Goal: Task Accomplishment & Management: Use online tool/utility

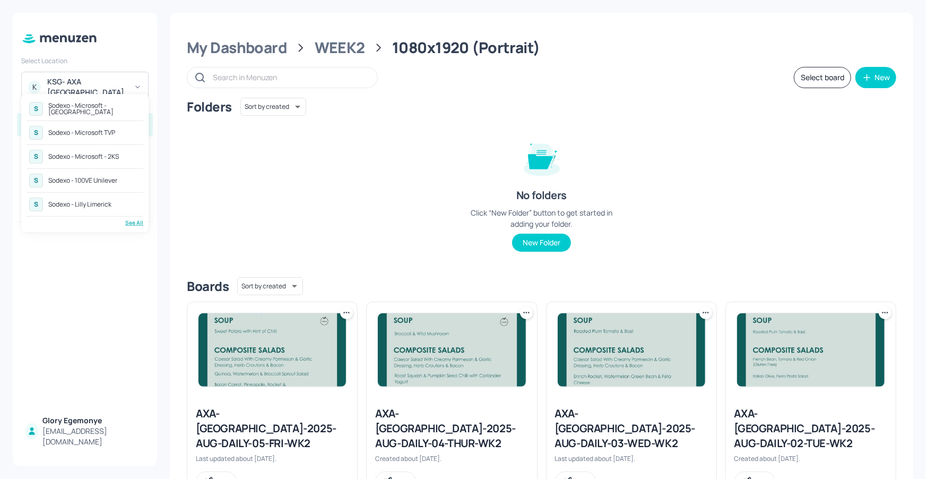
click at [89, 110] on div "Sodexo - Microsoft - [GEOGRAPHIC_DATA]" at bounding box center [94, 108] width 92 height 13
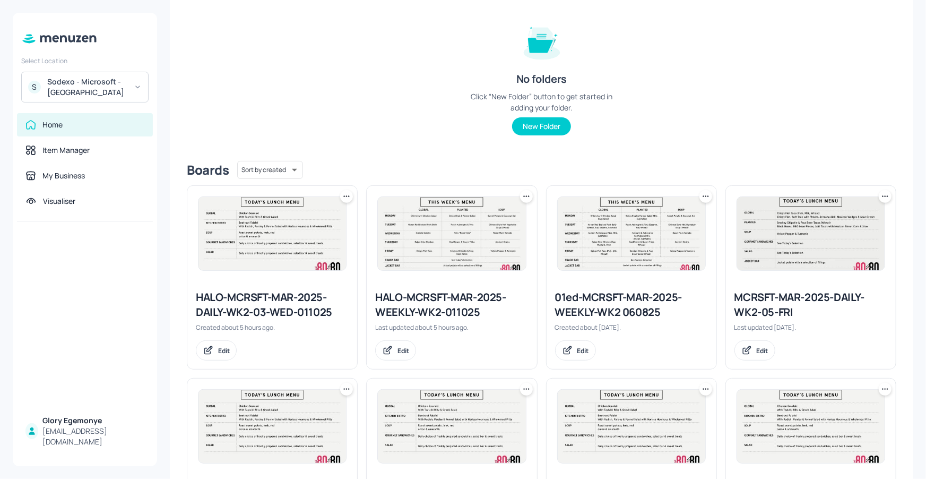
scroll to position [182, 0]
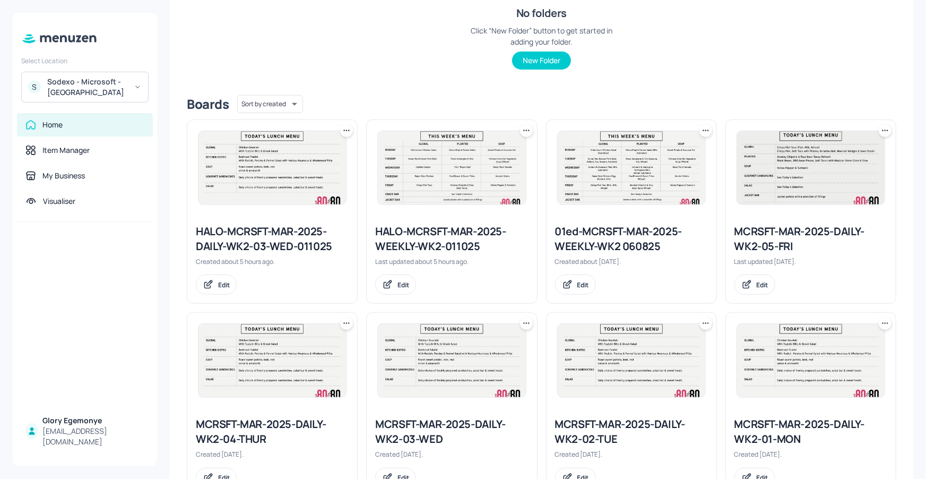
click at [701, 126] on icon at bounding box center [706, 130] width 11 height 11
click at [655, 201] on p "Delete" at bounding box center [647, 206] width 20 height 10
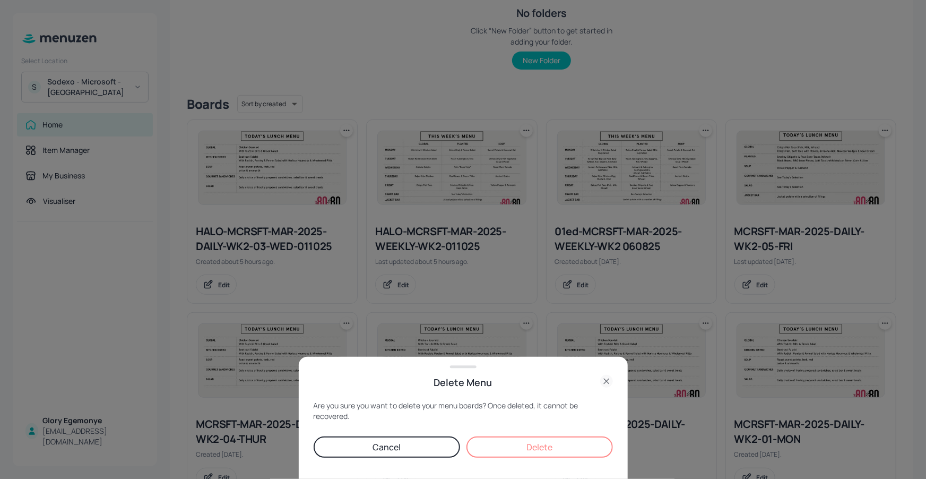
click at [587, 457] on button "Delete" at bounding box center [540, 446] width 147 height 21
click at [585, 450] on div "Delete" at bounding box center [540, 446] width 147 height 21
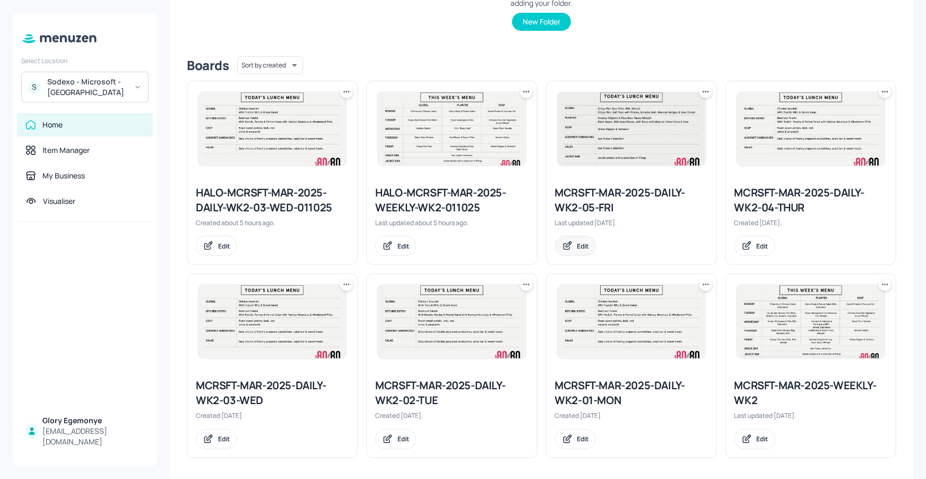
scroll to position [225, 0]
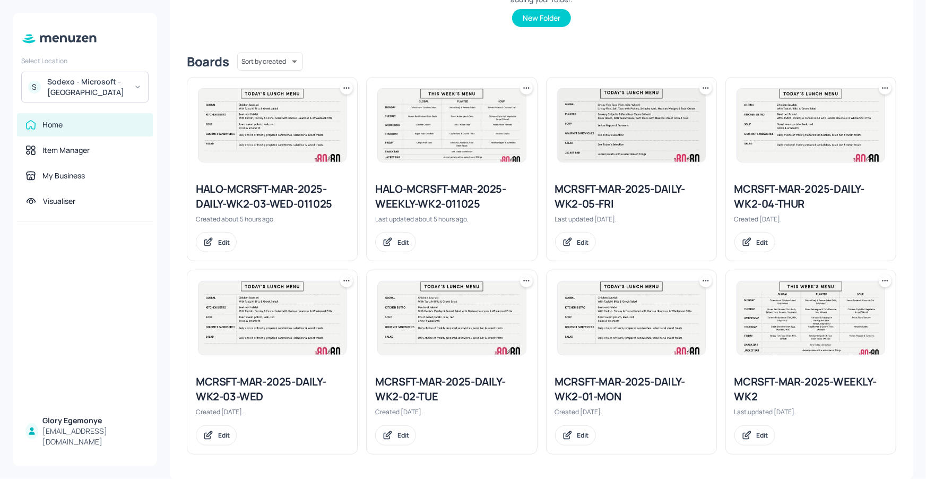
click at [885, 91] on icon at bounding box center [885, 88] width 11 height 11
click at [831, 127] on p "Duplicate" at bounding box center [830, 128] width 29 height 10
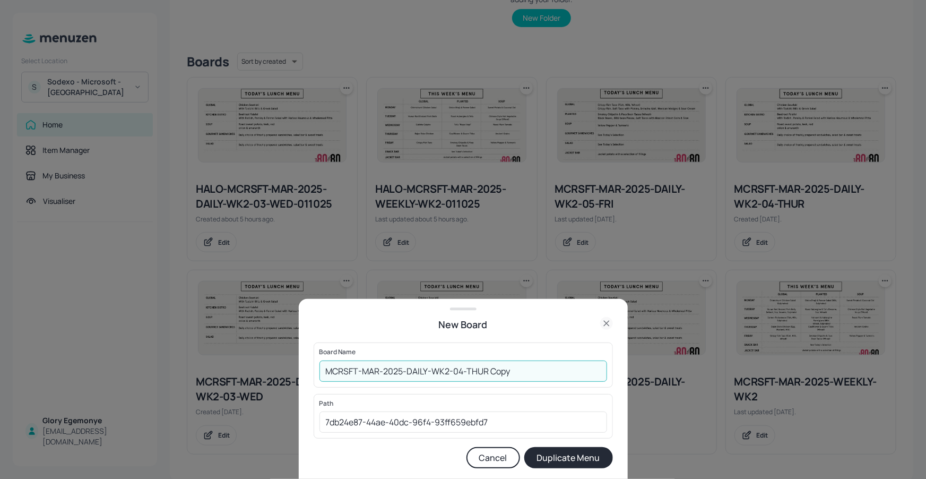
click at [547, 370] on input "MCRSFT-MAR-2025-DAILY-WK2-04-THUR Copy" at bounding box center [464, 371] width 288 height 21
click at [324, 370] on input "MCRSFT-MAR-2025-DAILY-WK2-04-THUR021025" at bounding box center [464, 371] width 288 height 21
type input "FEST-MCRSFT-MAR-2025-DAILY-WK2-04-THUR021025"
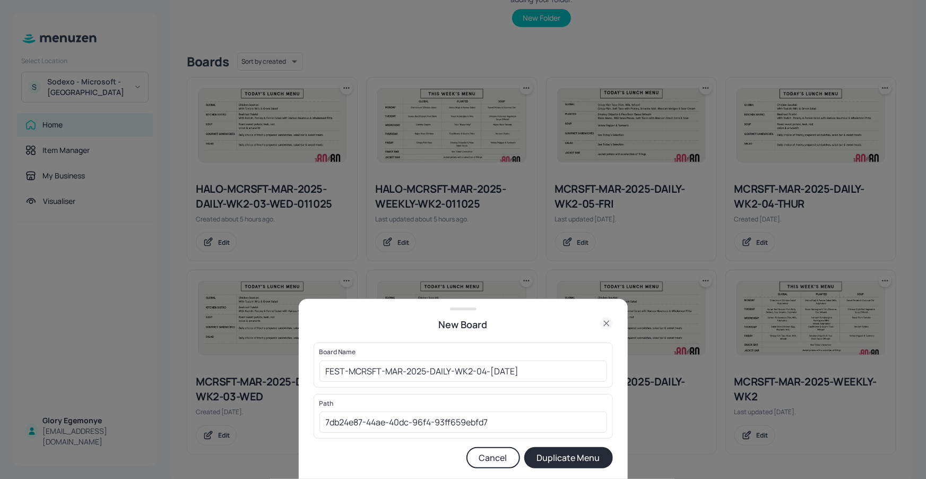
click at [591, 462] on button "Duplicate Menu" at bounding box center [569, 457] width 89 height 21
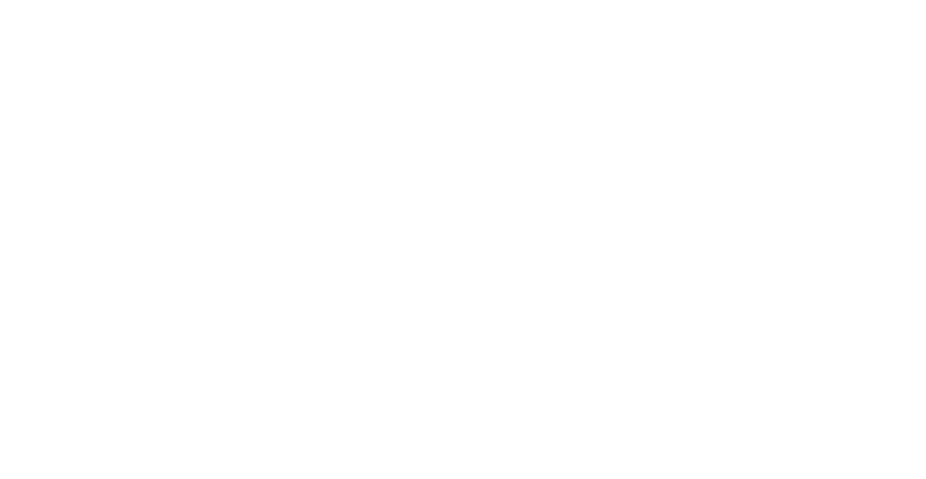
click at [698, 319] on div at bounding box center [463, 239] width 926 height 479
click at [832, 364] on div at bounding box center [463, 239] width 926 height 479
click at [831, 420] on div at bounding box center [463, 239] width 926 height 479
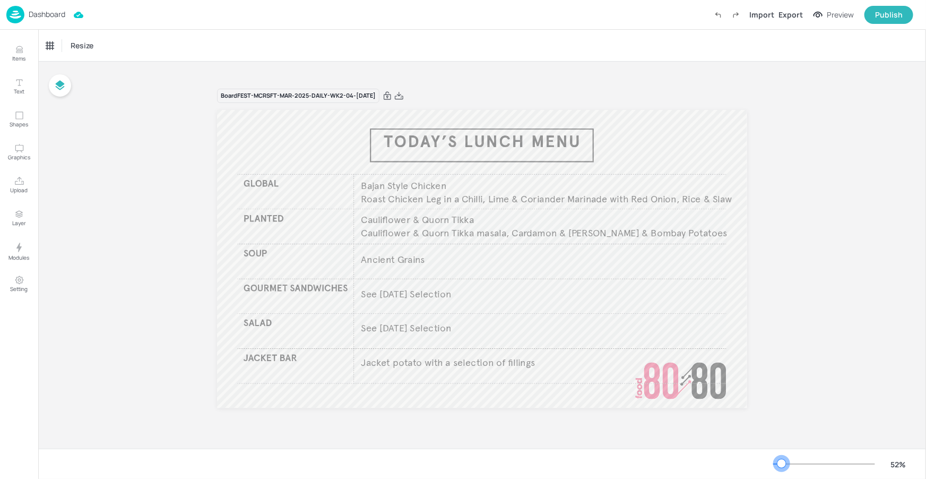
click at [783, 465] on div at bounding box center [825, 464] width 102 height 8
click at [31, 65] on button "Items" at bounding box center [19, 53] width 31 height 31
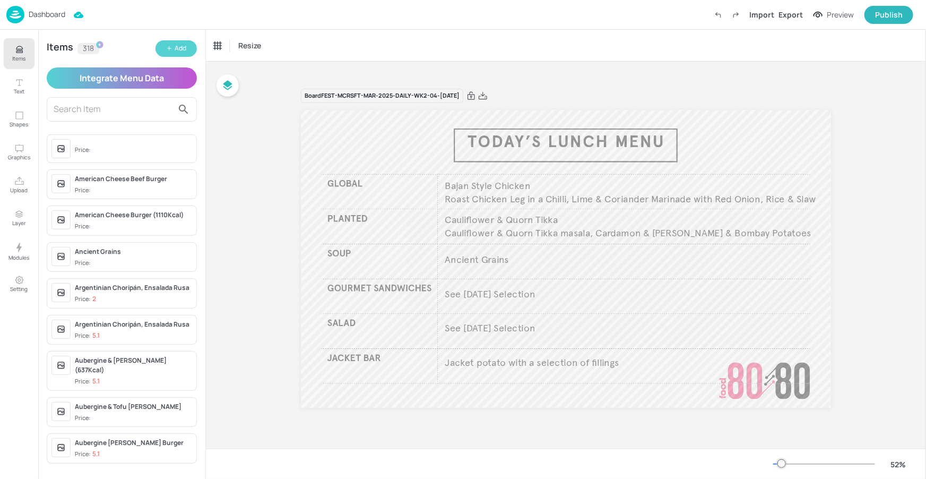
click at [186, 51] on div "Add" at bounding box center [181, 49] width 12 height 10
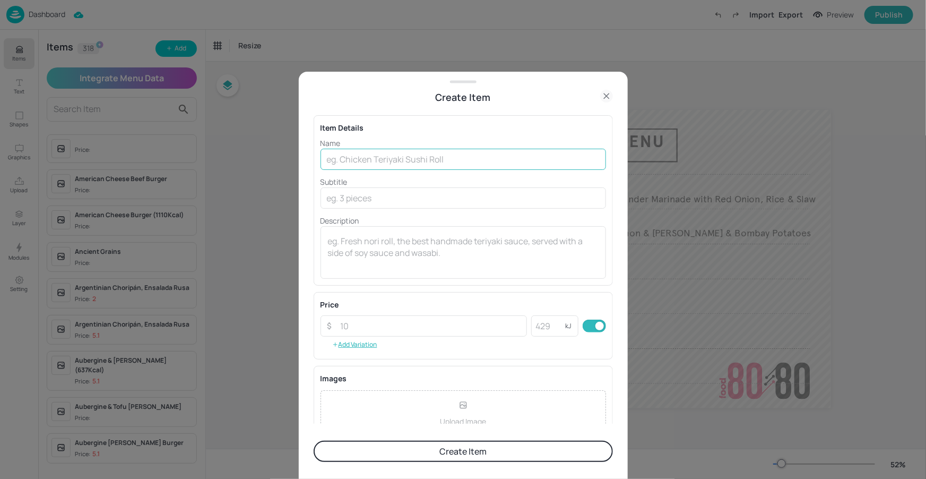
click at [455, 159] on input "text" at bounding box center [464, 159] width 286 height 21
paste input "Vegan Frikadellen"
type input "Vegan Frikadellen"
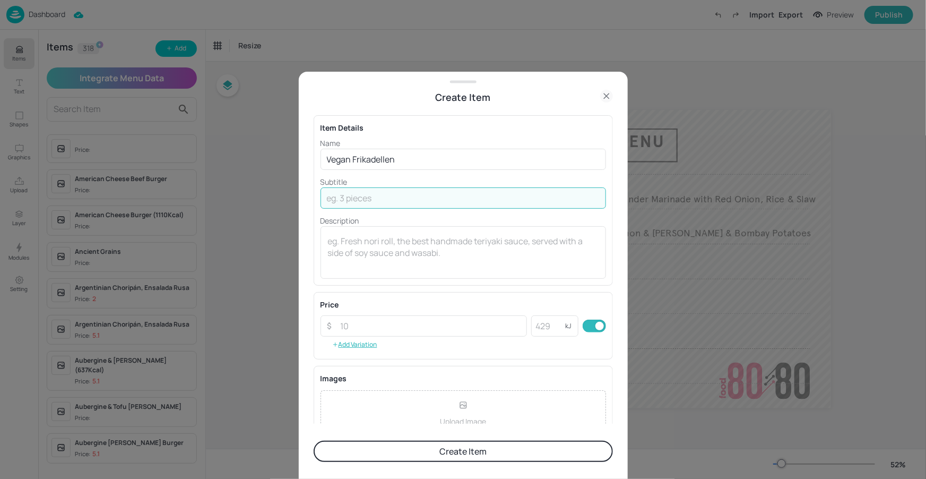
click at [384, 202] on input "text" at bounding box center [464, 197] width 286 height 21
paste input "Caramelised Onions, Mustard Mayo in a Pretzel Bun, Potato Salad & Bavarian Cucu…"
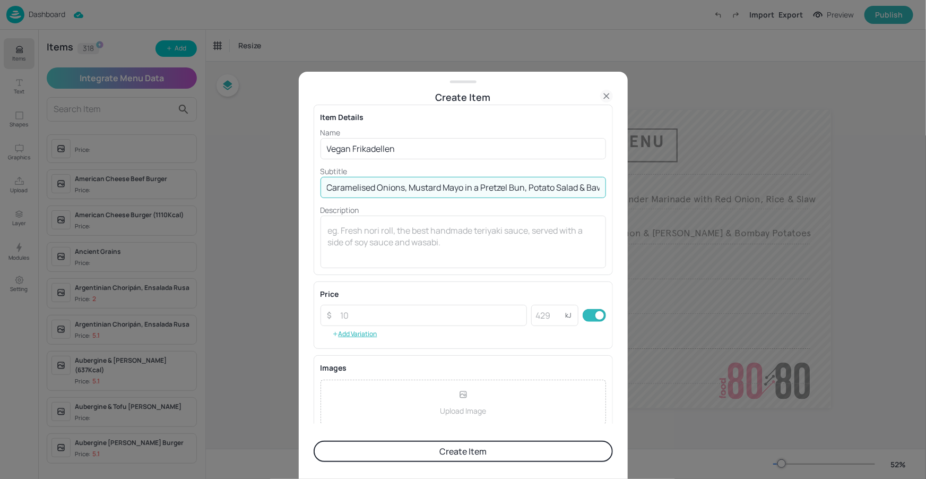
drag, startPoint x: 458, startPoint y: 186, endPoint x: 509, endPoint y: 199, distance: 52.7
click at [581, 177] on input "Caramelised Onions, Mustard Mayo in a Pretzel Bun, Potato Salad & Bavarian Cucu…" at bounding box center [464, 187] width 286 height 21
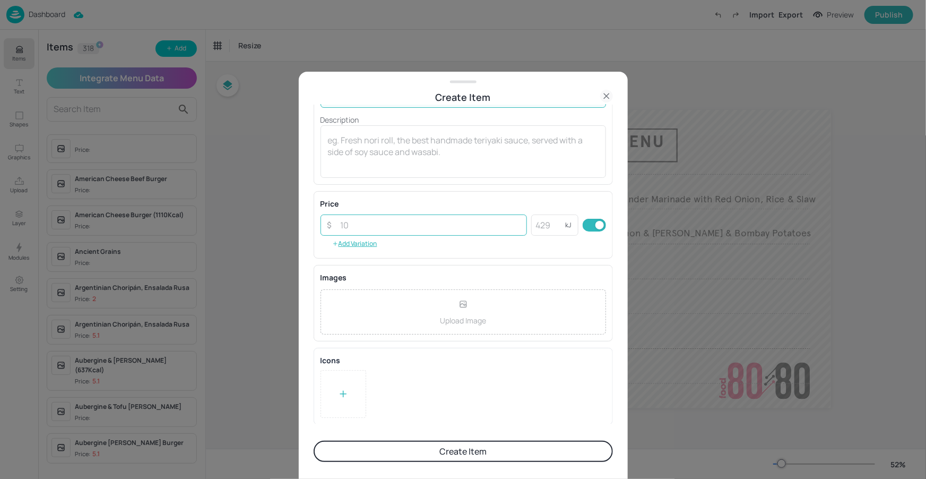
type input "Caramelised Onions, Mustard Mayo in a Pretzel Bun, Potato Salad & Bavarian Cucu…"
click at [404, 223] on input "number" at bounding box center [430, 224] width 193 height 21
type input "5.10"
click at [344, 413] on div at bounding box center [344, 394] width 46 height 48
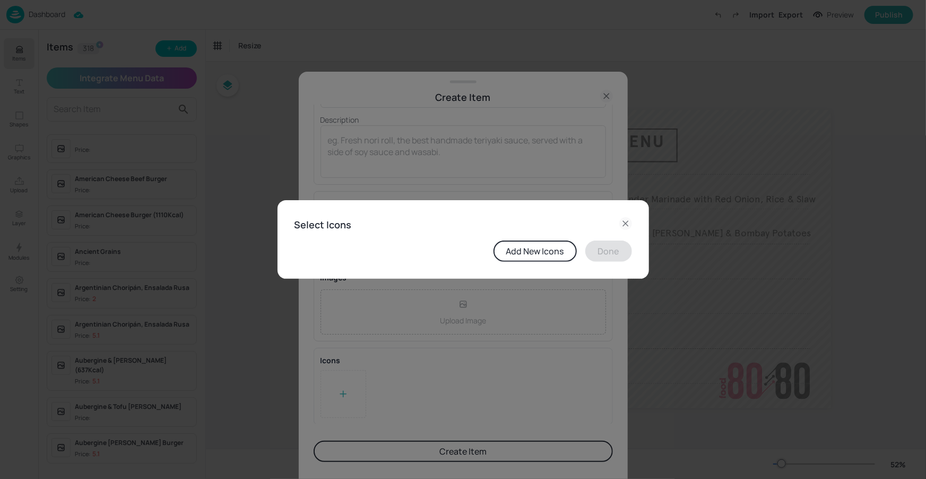
click at [633, 218] on div "Select Icons Add New Icons Done" at bounding box center [464, 239] width 372 height 79
click at [625, 223] on icon at bounding box center [625, 223] width 5 height 5
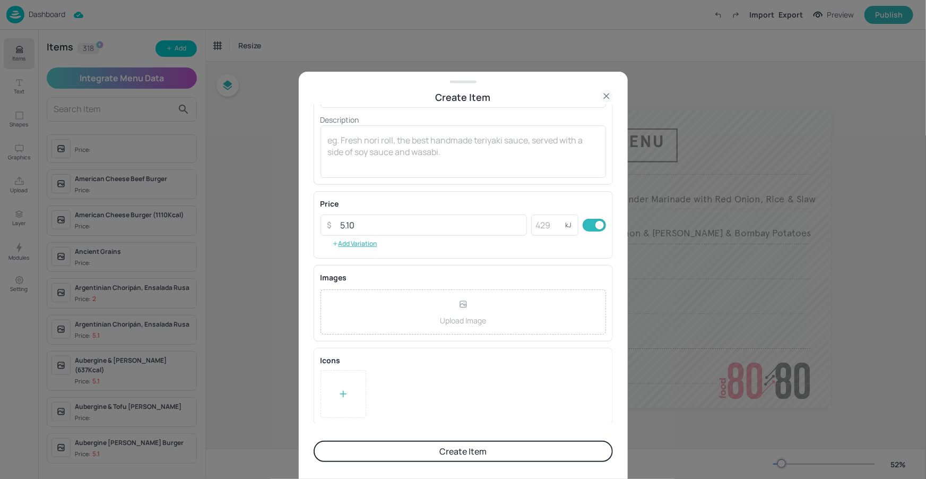
click at [458, 449] on button "Create Item" at bounding box center [463, 451] width 299 height 21
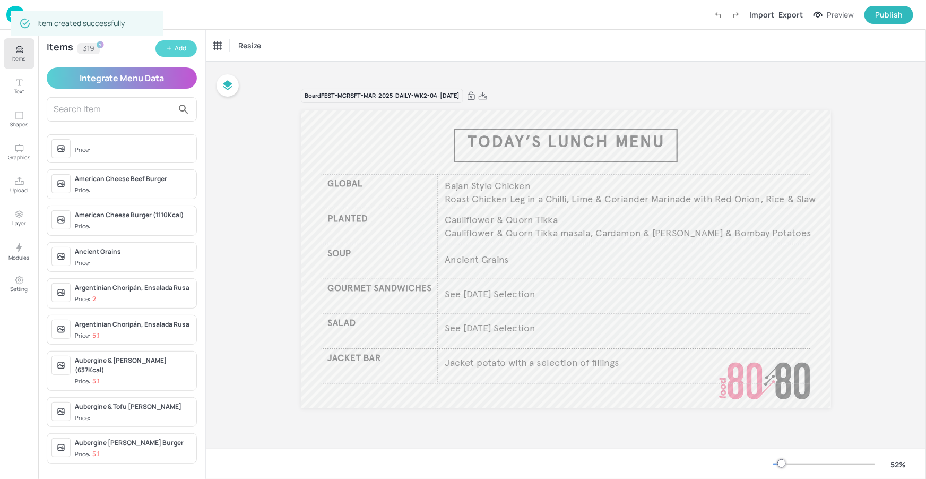
click at [175, 49] on div "Add" at bounding box center [181, 49] width 12 height 10
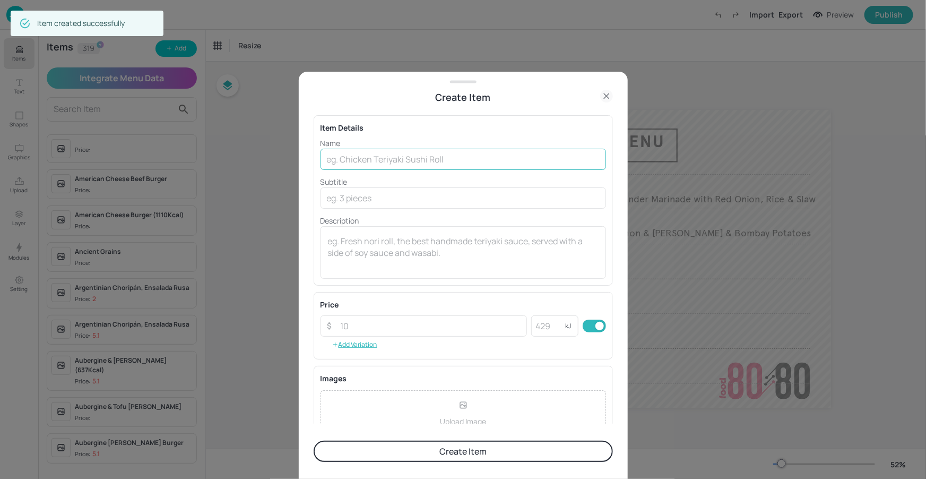
click at [449, 158] on input "text" at bounding box center [464, 159] width 286 height 21
drag, startPoint x: 449, startPoint y: 158, endPoint x: 437, endPoint y: 162, distance: 12.3
click at [449, 158] on input "text" at bounding box center [464, 159] width 286 height 21
paste input "“Wiesn Hendl’’"
type input "“Wiesn Hendl’’"
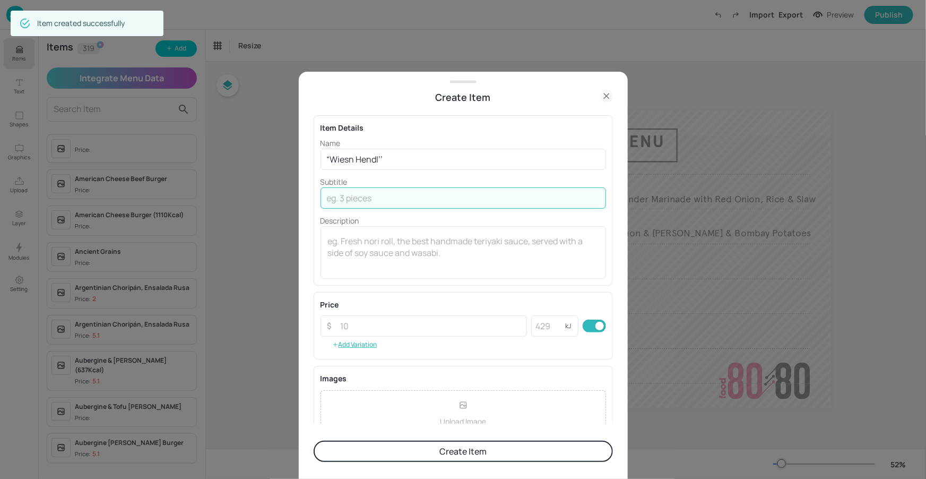
click at [374, 207] on input "text" at bounding box center [464, 197] width 286 height 21
paste input "Smoked Paprika and Salt roasted Chicken Thighs served with Cheesy Mash Potato, …"
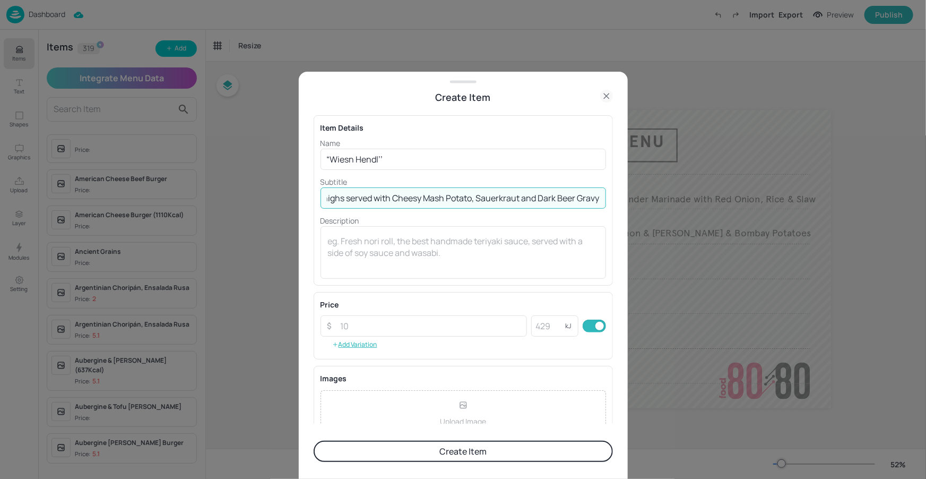
click at [533, 199] on input "Smoked Paprika and Salt roasted Chicken Thighs served with Cheesy Mash Potato, …" at bounding box center [464, 197] width 286 height 21
click at [536, 195] on input "Smoked Paprika and Salt roasted Chicken Thighs served with Cheesy Mash Potato, …" at bounding box center [464, 197] width 286 height 21
drag, startPoint x: 440, startPoint y: 205, endPoint x: 305, endPoint y: 220, distance: 135.7
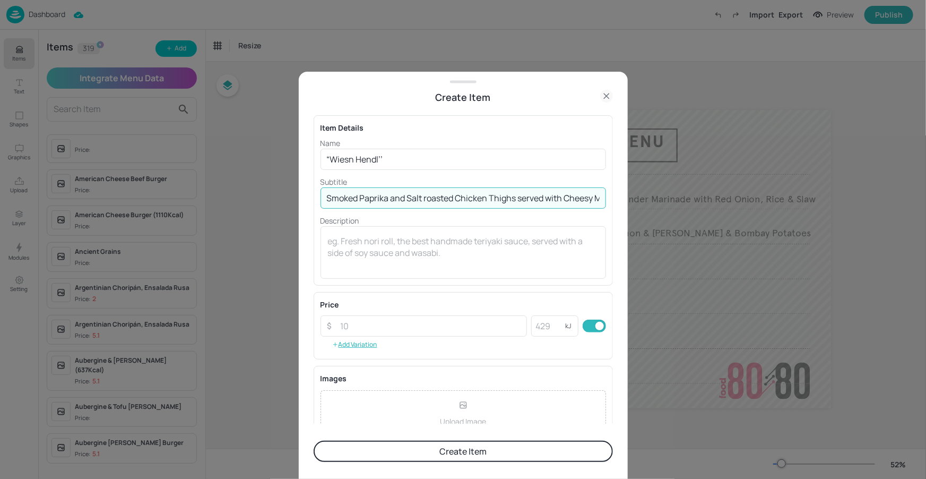
click at [303, 219] on div "Create Item Item Details Name “Wiesn Hendl’’ ​ Subtitle Smoked Paprika and Salt…" at bounding box center [463, 275] width 329 height 407
click at [433, 200] on input "Smoked Paprika and Salt roasted Chicken Thighs served with Cheesy Mash Potato, …" at bounding box center [464, 197] width 286 height 21
click at [428, 199] on input "Smoked Paprika and Salt roasted Chicken Thighs served with Cheesy Mash Potato, …" at bounding box center [464, 197] width 286 height 21
drag, startPoint x: 462, startPoint y: 196, endPoint x: 598, endPoint y: 196, distance: 136.5
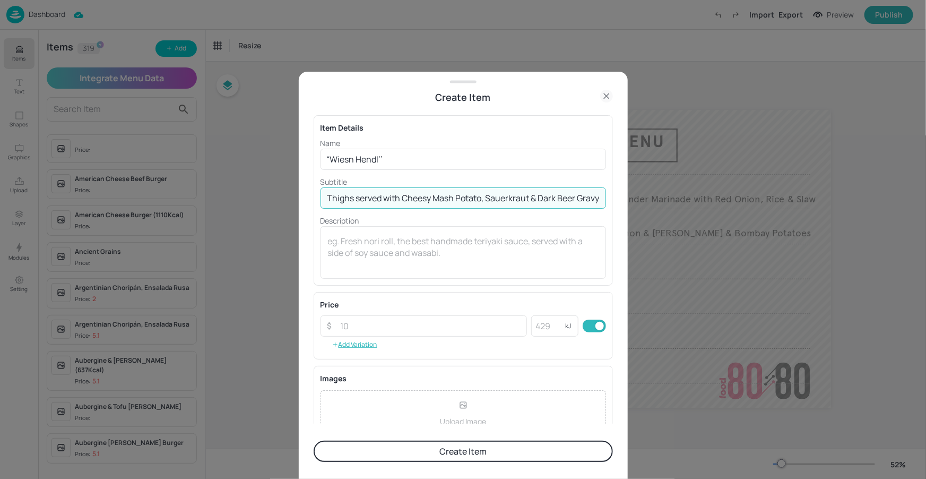
click at [605, 194] on div "Item Details Name “Wiesn Hendl’’ ​ Subtitle Smoked Paprika and Salt Roasted Chi…" at bounding box center [463, 200] width 299 height 170
click at [576, 201] on input "Smoked Paprika and Salt Roasted Chicken Thighs served with Cheesy Mash Potato, …" at bounding box center [464, 197] width 286 height 21
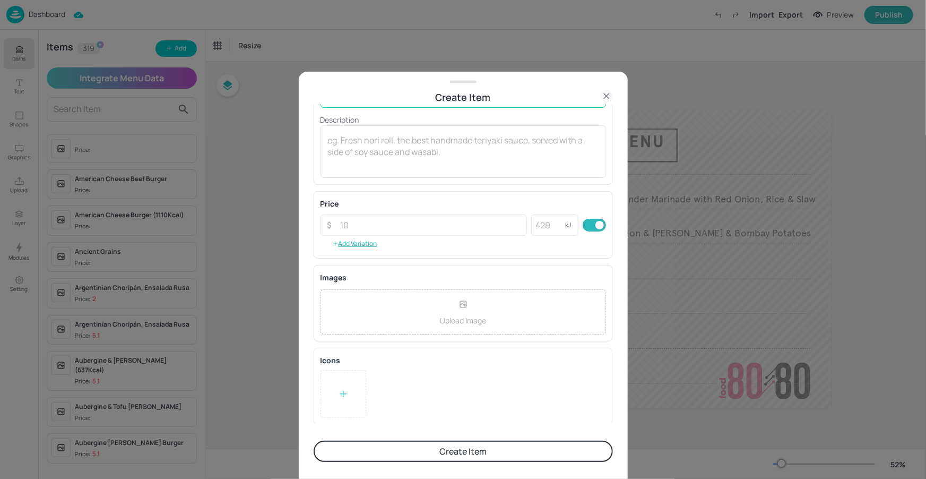
scroll to position [101, 0]
type input "Smoked Paprika and Salt Roasted Chicken Thighs served with Cheesy Mash Potato, …"
click at [375, 234] on input "number" at bounding box center [430, 224] width 193 height 21
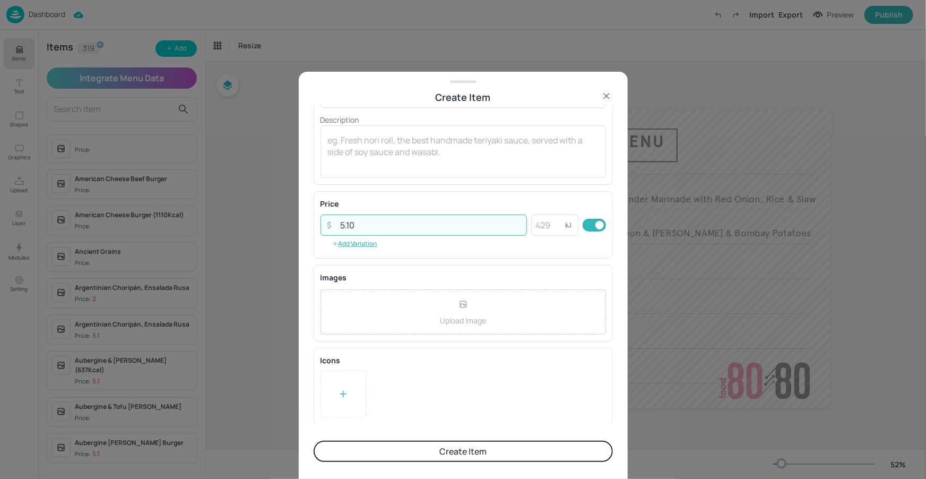
type input "5.10"
click at [463, 449] on button "Create Item" at bounding box center [463, 451] width 299 height 21
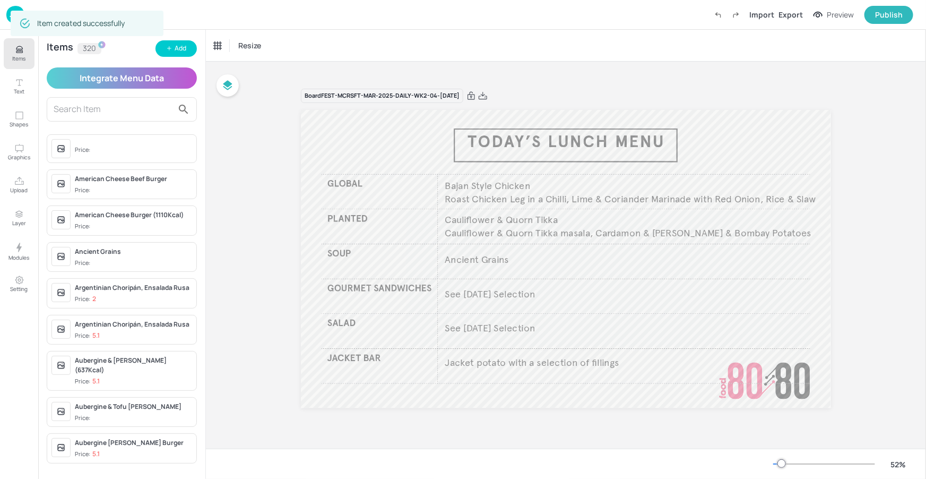
scroll to position [101, 0]
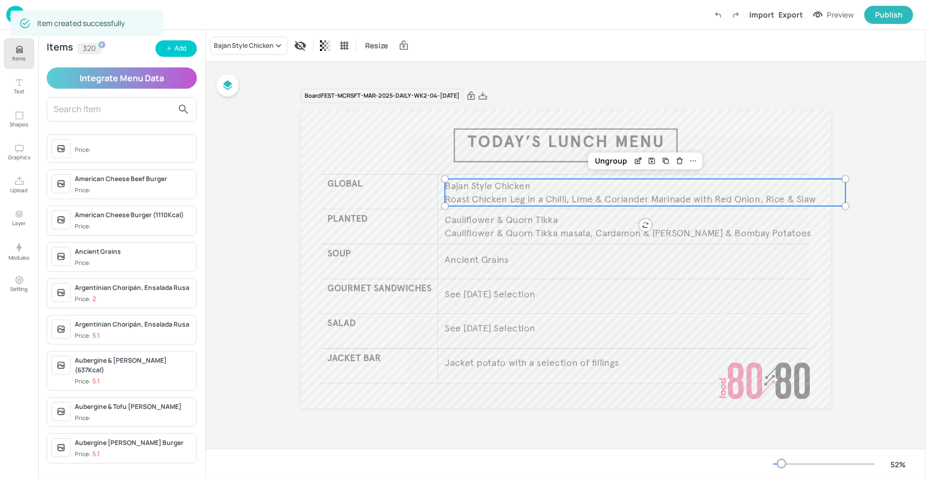
click at [574, 191] on p "Bajan Style Chicken" at bounding box center [607, 185] width 324 height 13
click at [267, 50] on div "Bajan Style Chicken" at bounding box center [249, 46] width 78 height 18
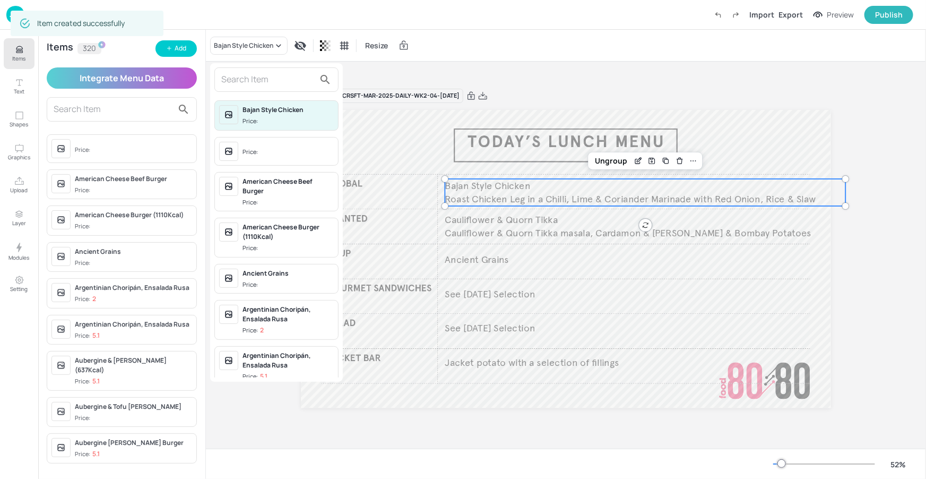
click at [263, 79] on input "text" at bounding box center [267, 79] width 93 height 17
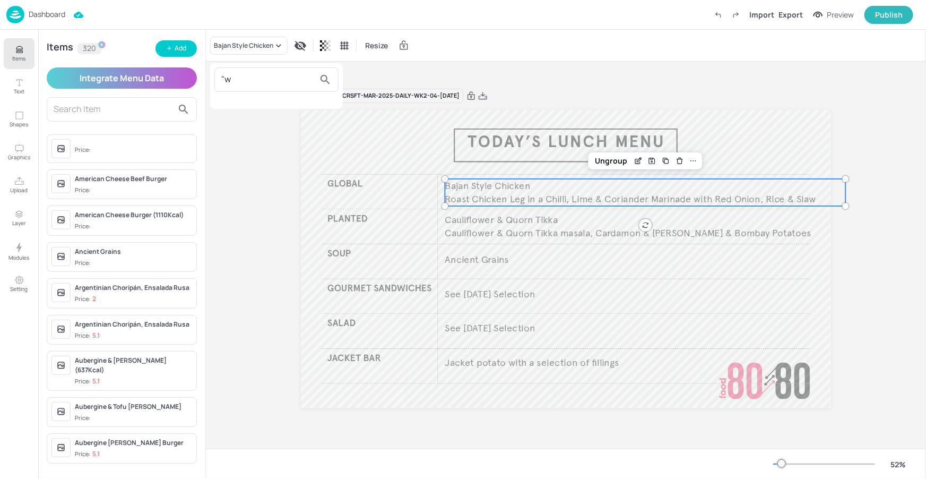
type input """
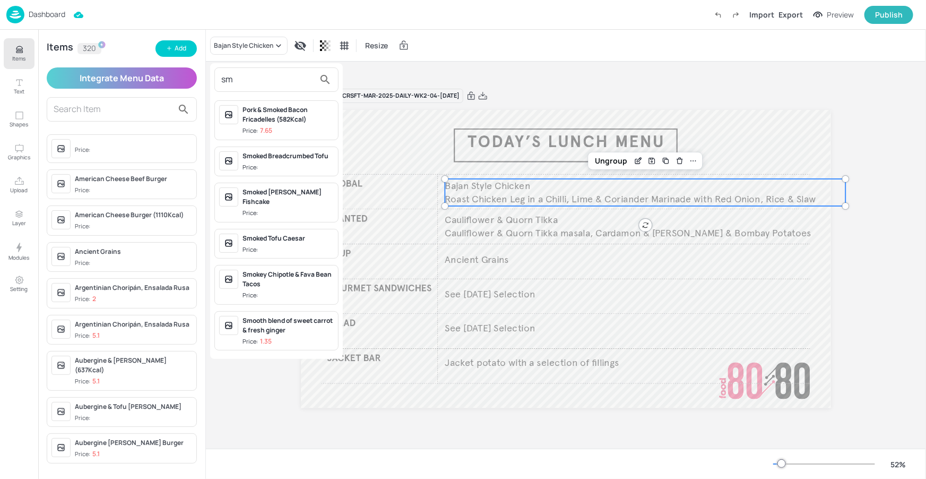
type input "s"
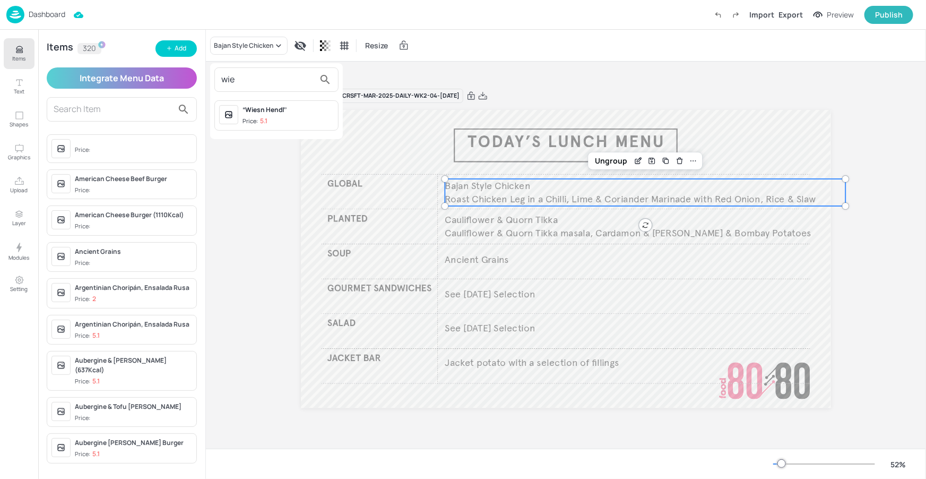
type input "wie"
click at [281, 122] on span "Price: 5.1" at bounding box center [288, 121] width 91 height 9
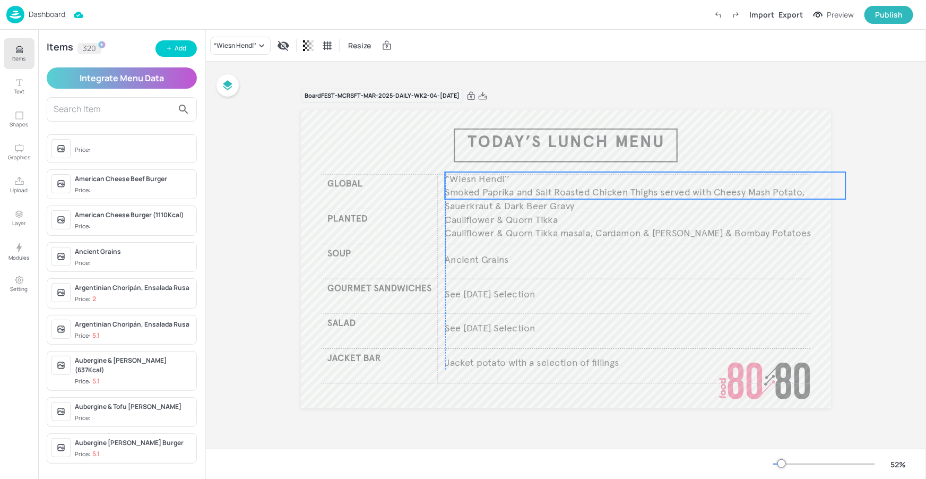
drag, startPoint x: 716, startPoint y: 188, endPoint x: 715, endPoint y: 182, distance: 7.1
click at [715, 182] on p "“Wiesn Hendl’’" at bounding box center [607, 178] width 324 height 13
drag, startPoint x: 846, startPoint y: 170, endPoint x: 809, endPoint y: 184, distance: 39.0
click at [810, 184] on div "“Wiesn Hendl’’ Smoked Paprika and Salt Roasted Chicken Thighs served with Chees…" at bounding box center [566, 259] width 530 height 298
drag, startPoint x: 715, startPoint y: 199, endPoint x: 720, endPoint y: 203, distance: 6.8
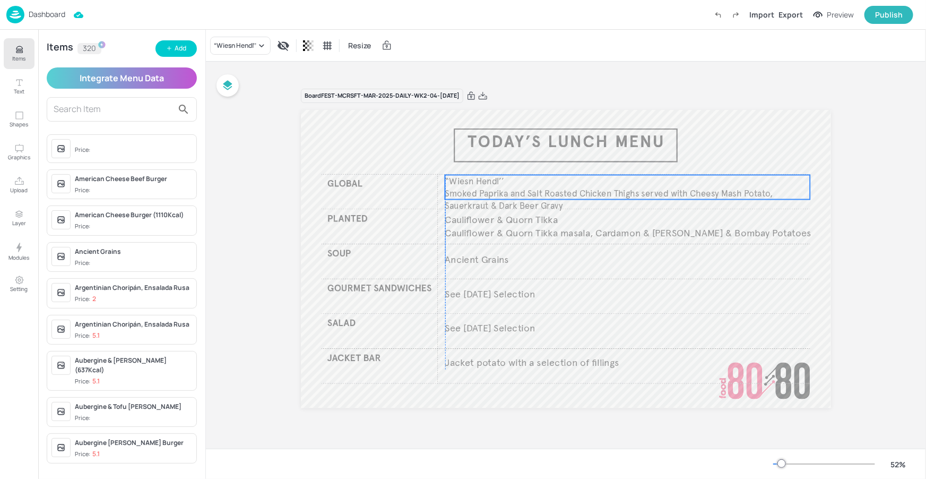
click at [715, 199] on p "Smoked Paprika and Salt Roasted Chicken Thighs served with Cheesy Mash Potato, …" at bounding box center [627, 199] width 365 height 24
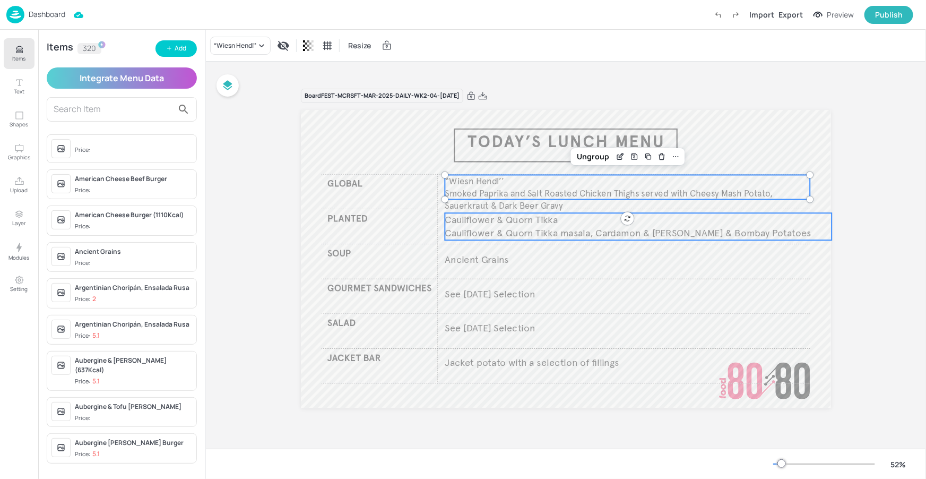
click at [658, 236] on span "Cauliflower & Quorn Tikka masala, Cardamon & Kale Rice & Bombay Potatoes" at bounding box center [628, 233] width 367 height 12
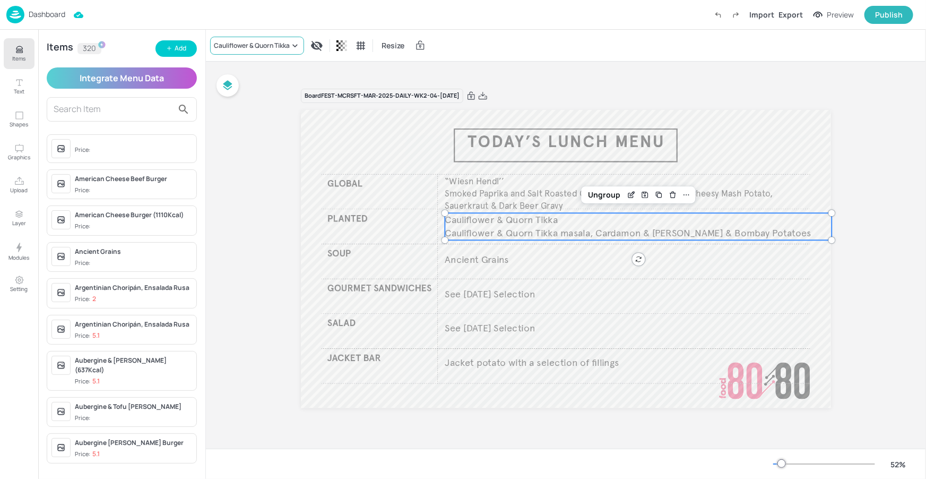
click at [226, 47] on div "Cauliflower & Quorn Tikka" at bounding box center [252, 46] width 76 height 10
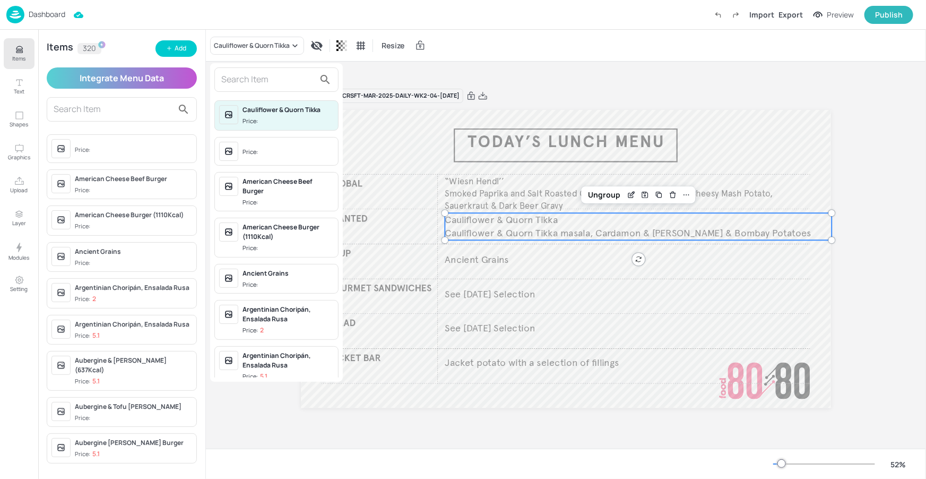
click at [239, 74] on input "text" at bounding box center [267, 79] width 93 height 17
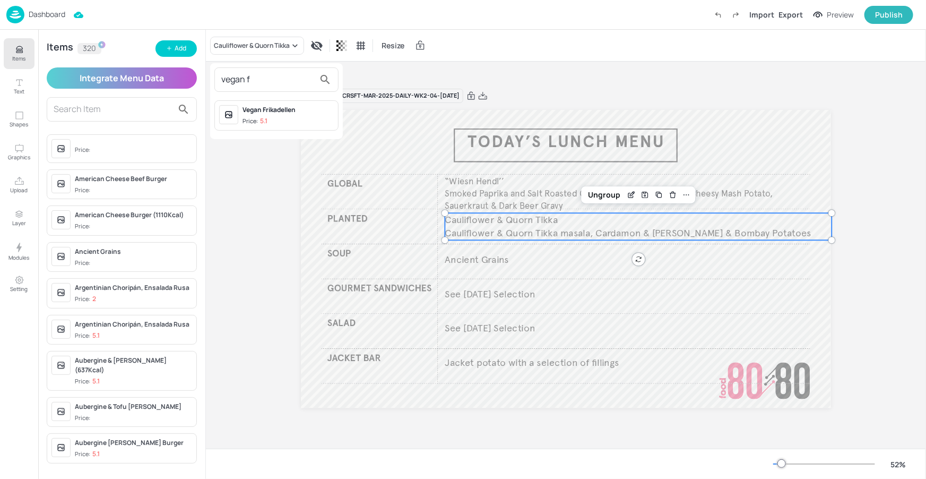
type input "vegan f"
click at [261, 110] on div "Vegan Frikadellen" at bounding box center [288, 110] width 91 height 10
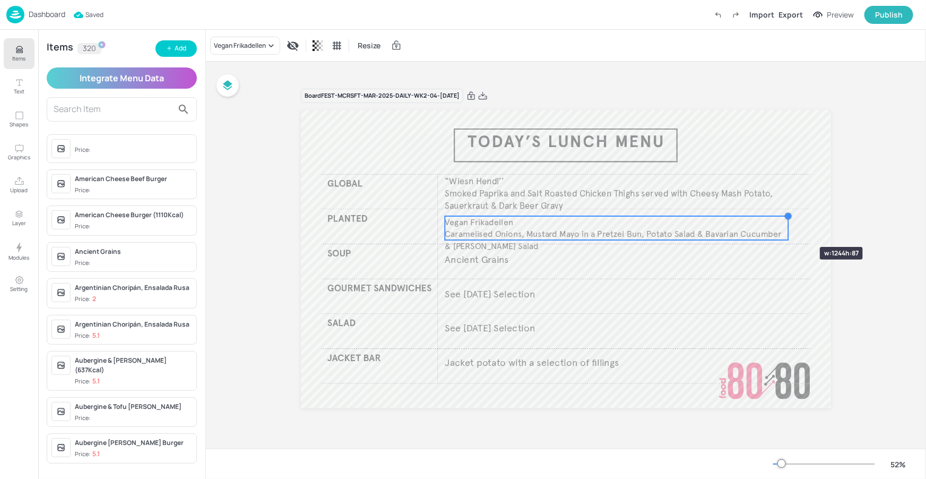
drag, startPoint x: 832, startPoint y: 212, endPoint x: 780, endPoint y: 230, distance: 54.4
click at [781, 230] on div "“Wiesn Hendl’’ Smoked Paprika and Salt Roasted Chicken Thighs served with Chees…" at bounding box center [566, 259] width 530 height 298
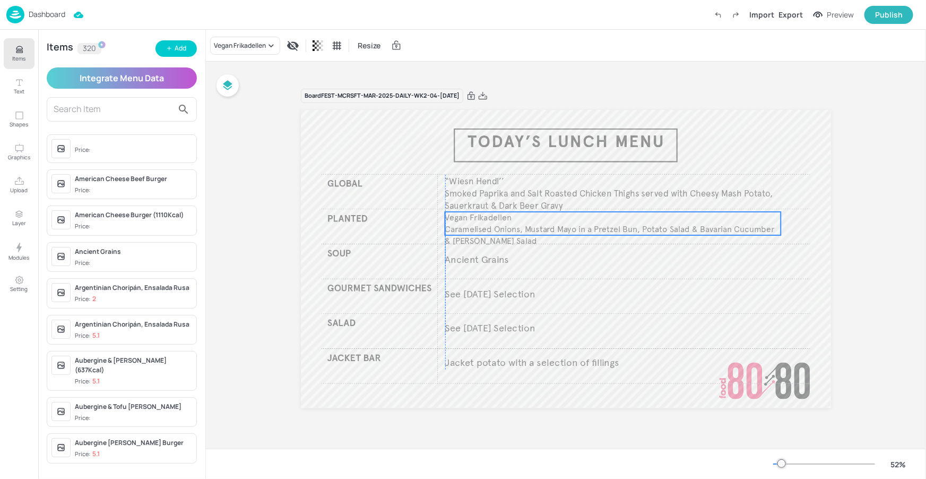
click at [746, 233] on span "Caramelised Onions, Mustard Mayo in a Pretzel Bun, Potato Salad & Bavarian Cucu…" at bounding box center [610, 235] width 330 height 22
drag, startPoint x: 887, startPoint y: 263, endPoint x: 851, endPoint y: 264, distance: 36.1
click at [886, 264] on div "Board FEST-MCRSFT-MAR-2025-DAILY-WK2-04-THUR021025 “Wiesn Hendl’’ Smoked Paprik…" at bounding box center [566, 255] width 720 height 387
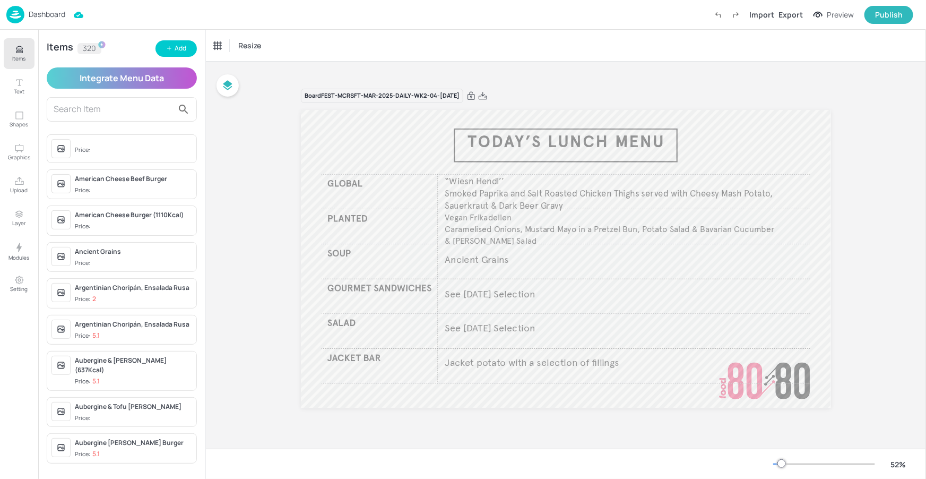
click at [21, 62] on p "Items" at bounding box center [19, 58] width 13 height 7
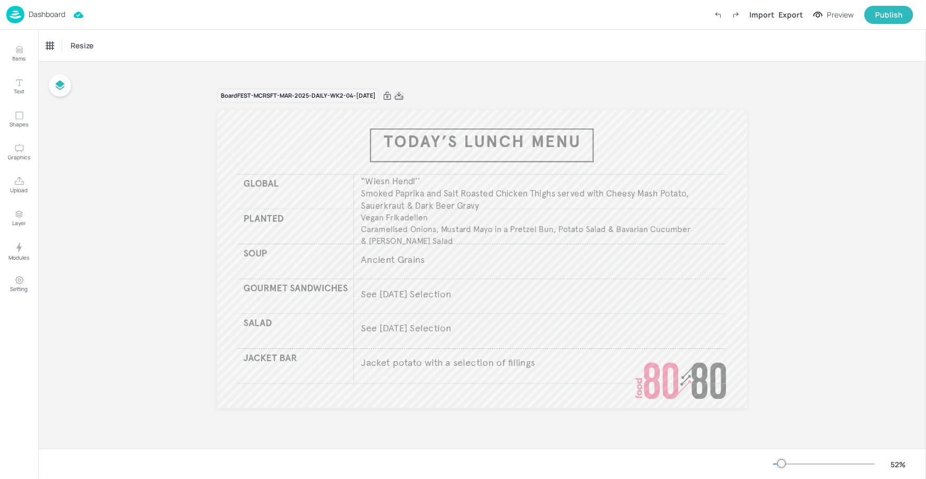
click at [404, 95] on icon at bounding box center [399, 96] width 10 height 11
click at [57, 17] on p "Dashboard" at bounding box center [47, 14] width 37 height 7
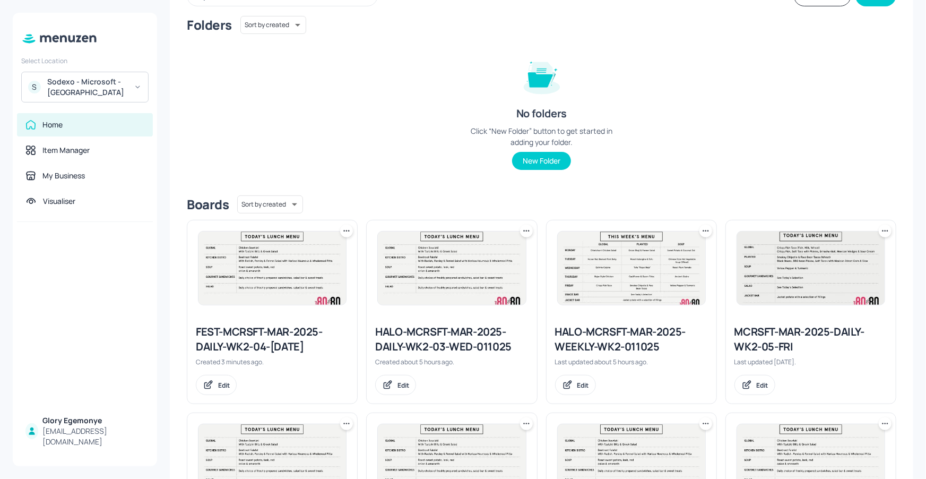
scroll to position [186, 0]
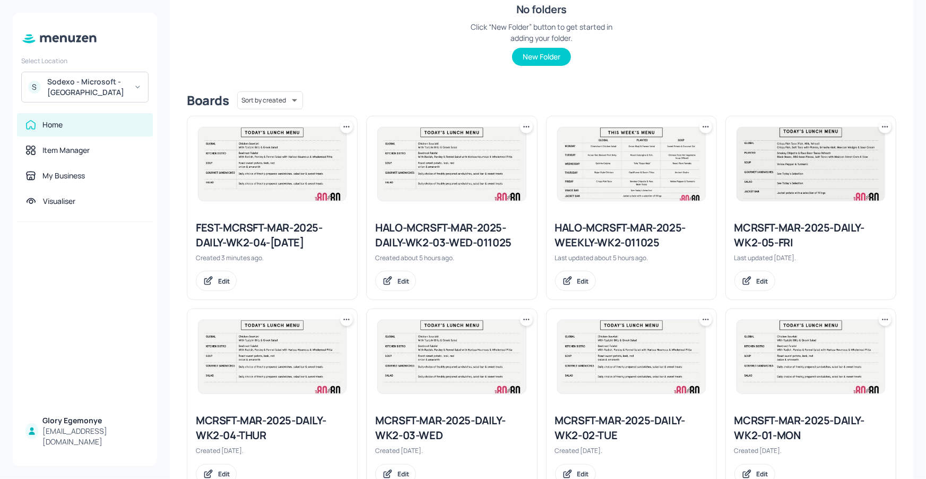
click at [625, 233] on div "HALO-MCRSFT-MAR-2025-WEEKLY-WK2-011025" at bounding box center [631, 235] width 153 height 30
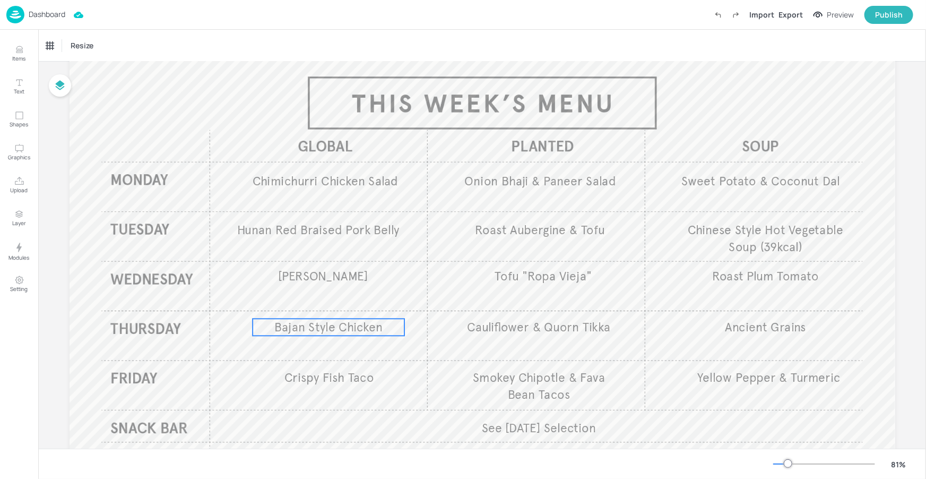
scroll to position [80, 0]
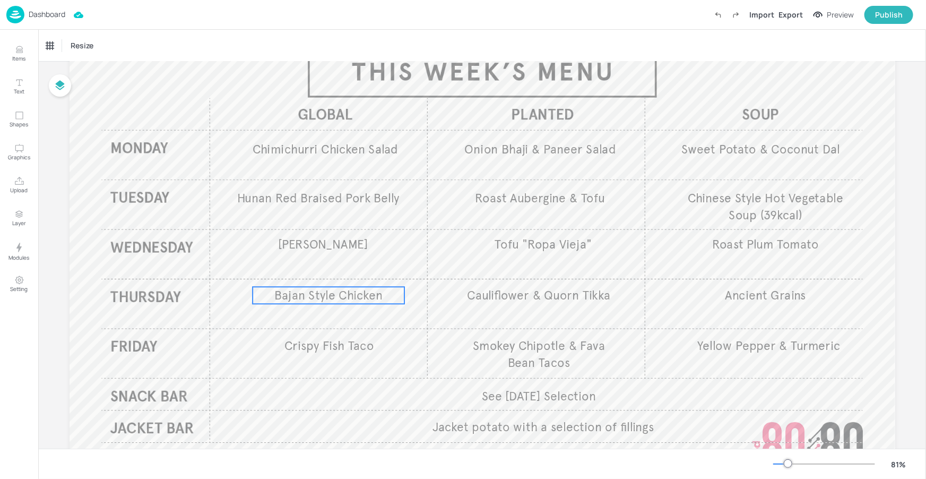
click at [324, 295] on span "Bajan Style Chicken" at bounding box center [328, 295] width 108 height 15
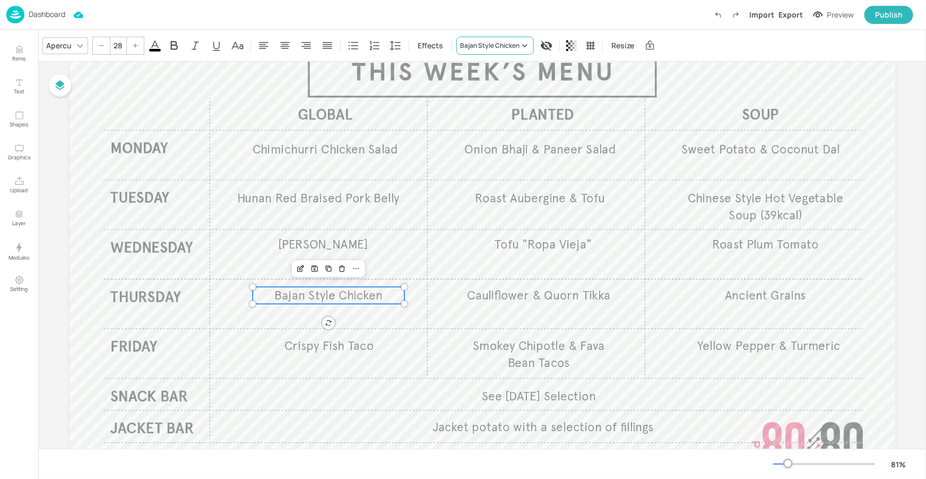
click at [478, 44] on div "Bajan Style Chicken" at bounding box center [489, 46] width 59 height 10
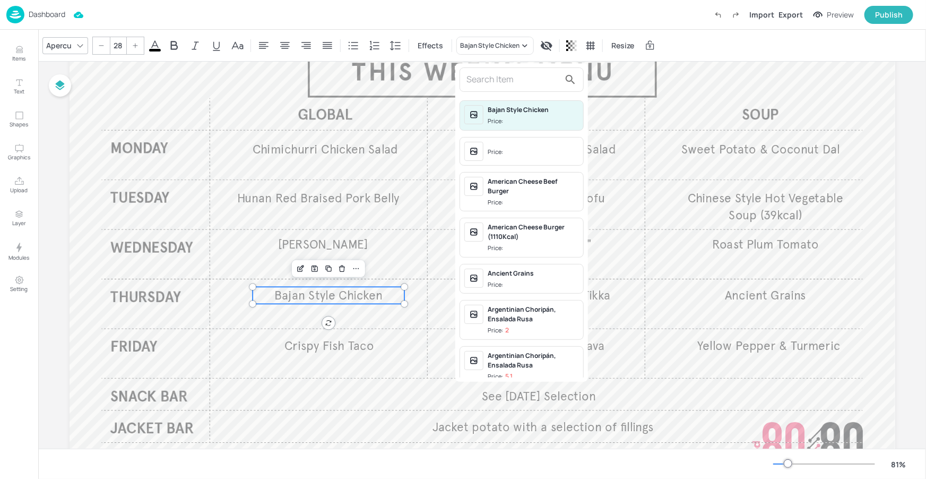
click at [486, 78] on input "text" at bounding box center [513, 79] width 93 height 17
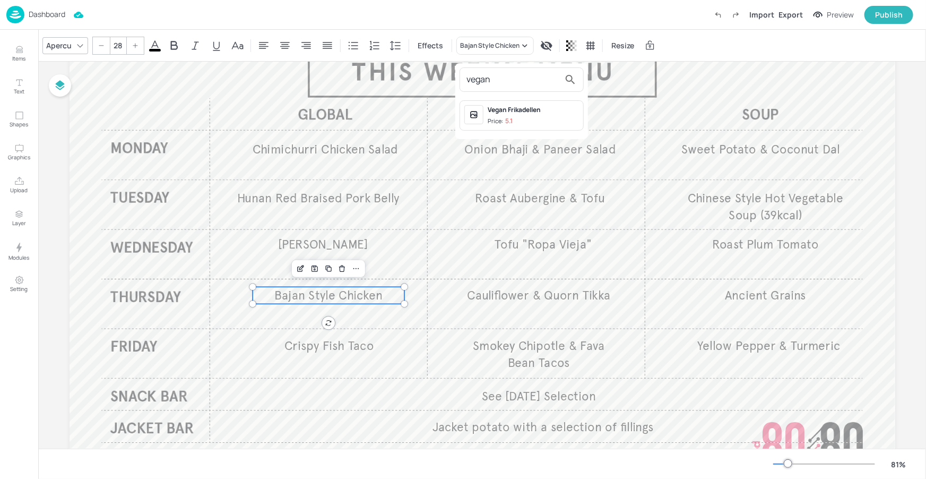
type input "vegan"
click at [556, 110] on div "Vegan Frikadellen" at bounding box center [533, 110] width 91 height 10
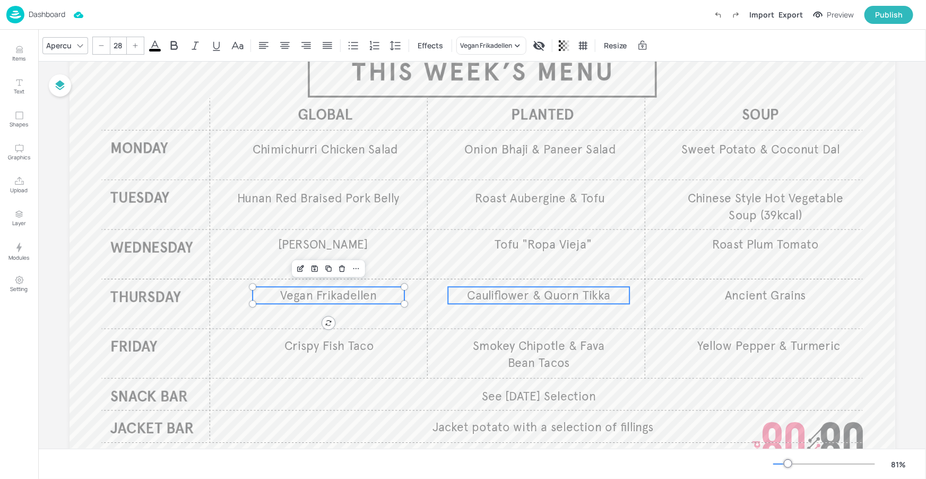
click at [554, 288] on span "Cauliflower & Quorn Tikka" at bounding box center [538, 295] width 143 height 15
type input "28"
click at [386, 291] on p "Vegan Frikadellen" at bounding box center [329, 295] width 152 height 17
click at [476, 49] on div "Vegan Frikadellen" at bounding box center [486, 46] width 52 height 10
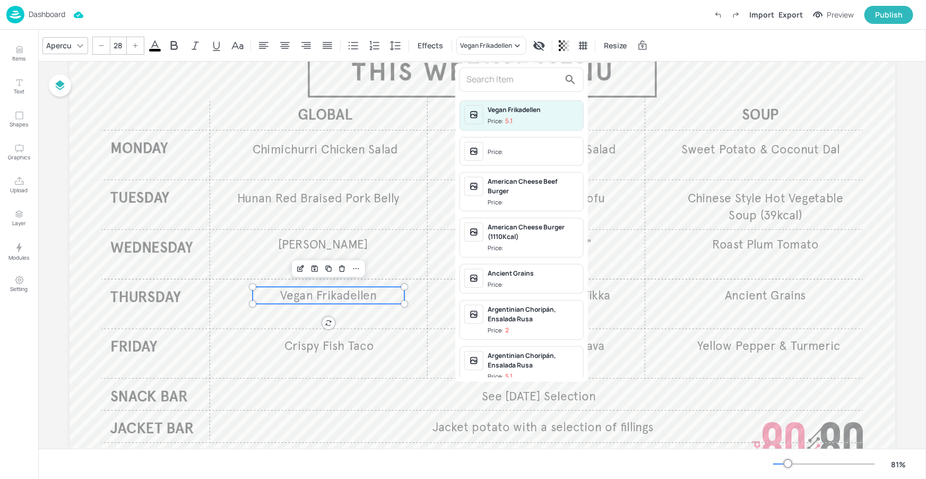
drag, startPoint x: 484, startPoint y: 71, endPoint x: 488, endPoint y: 80, distance: 10.0
click at [484, 71] on input "text" at bounding box center [513, 79] width 93 height 17
click at [488, 80] on input "text" at bounding box center [513, 79] width 93 height 17
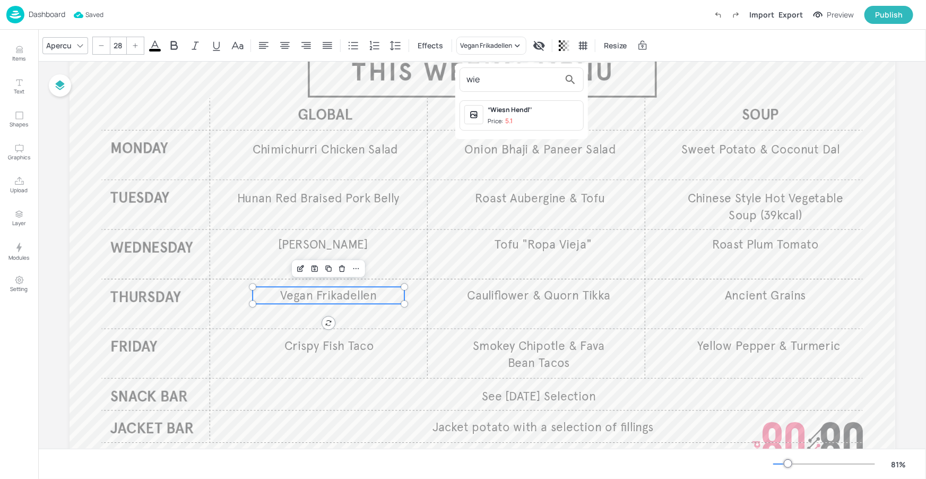
type input "wie"
click at [512, 114] on div "“Wiesn Hendl’’" at bounding box center [533, 110] width 91 height 10
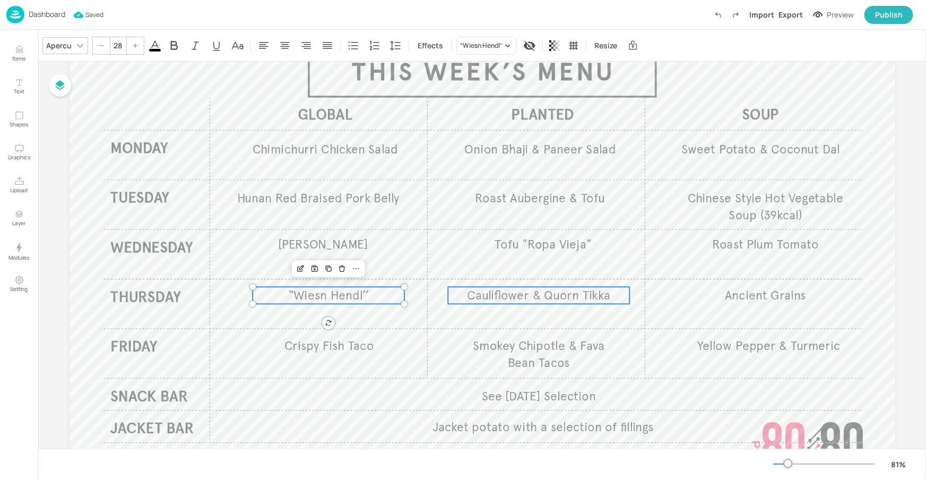
type input "28"
click at [533, 296] on span "Cauliflower & Quorn Tikka" at bounding box center [538, 295] width 143 height 15
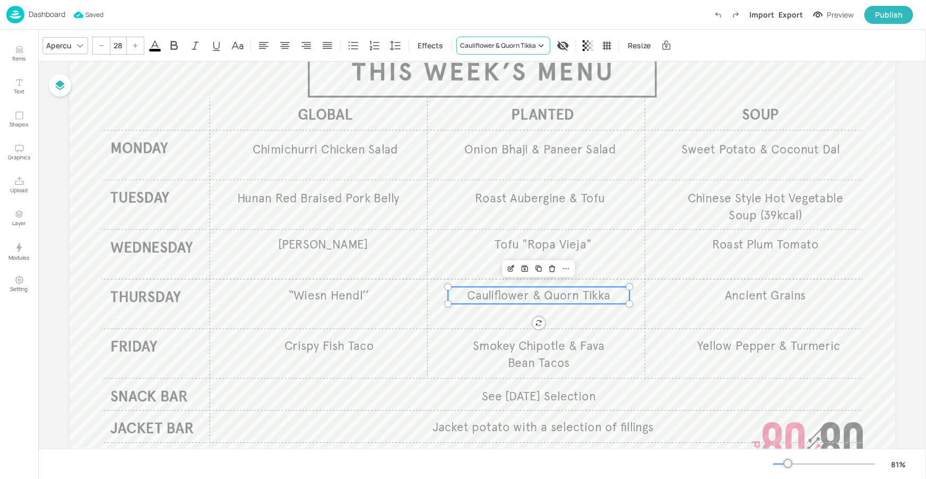
click at [499, 39] on div "Cauliflower & Quorn Tikka" at bounding box center [504, 46] width 94 height 18
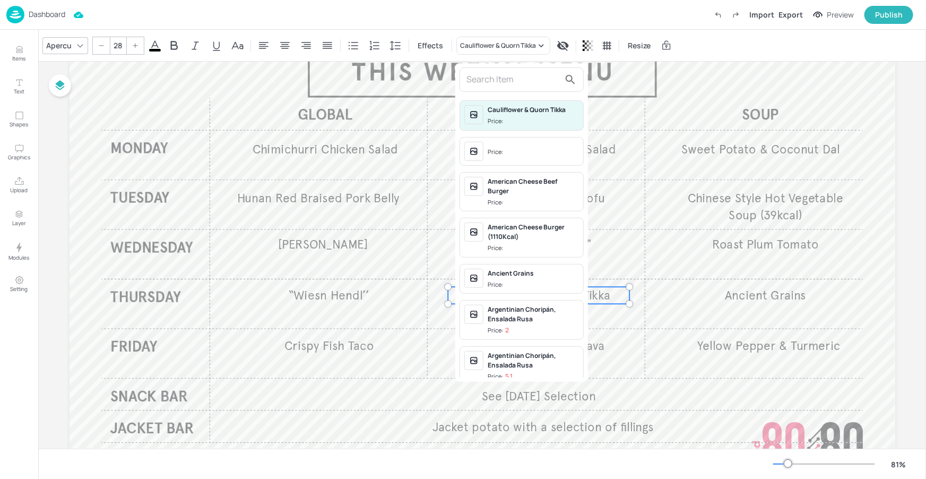
click at [502, 79] on input "text" at bounding box center [513, 79] width 93 height 17
type input "w"
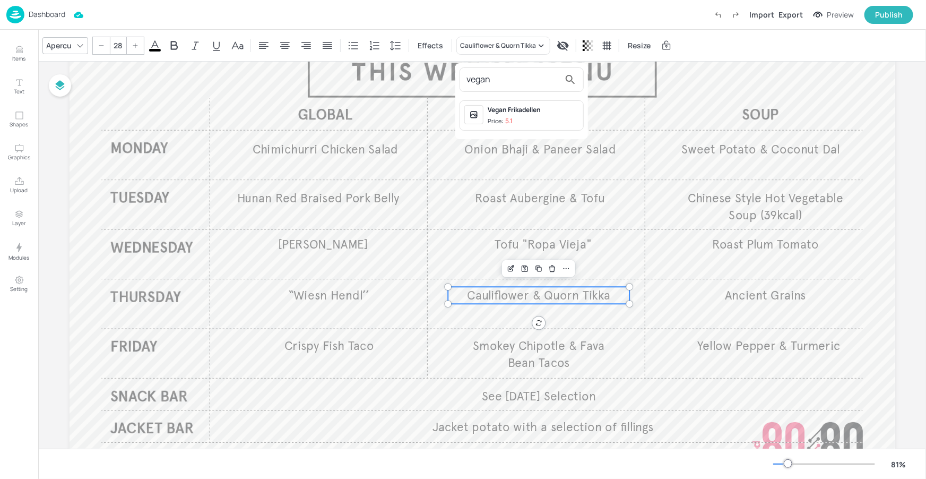
type input "vegan"
click at [519, 118] on span "Price: 5.1" at bounding box center [533, 121] width 91 height 9
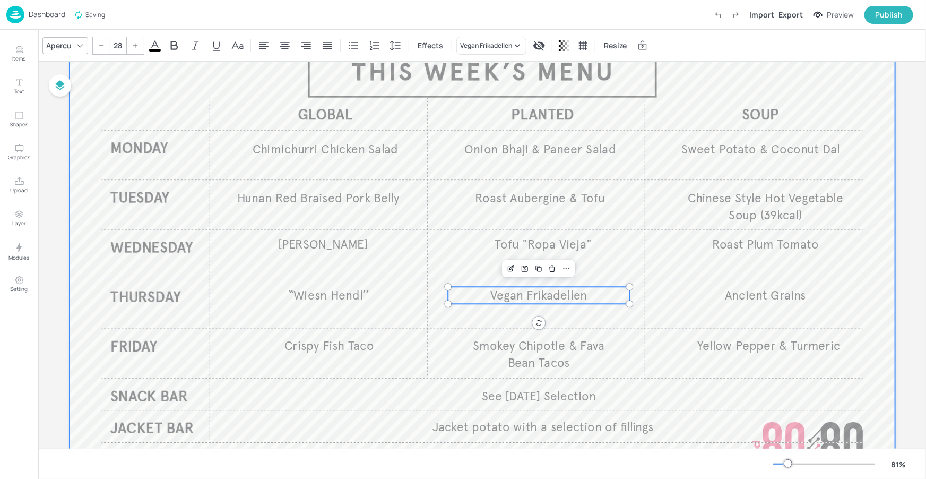
click at [711, 87] on div at bounding box center [483, 248] width 826 height 465
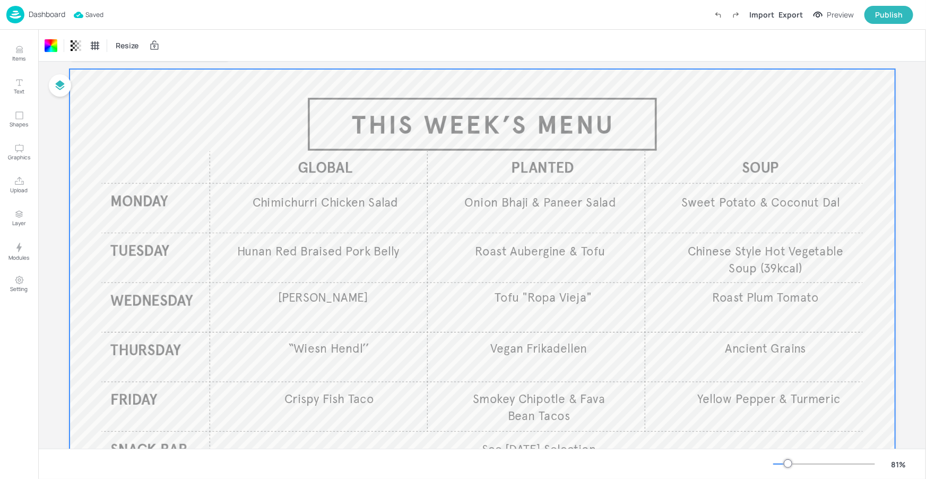
scroll to position [0, 0]
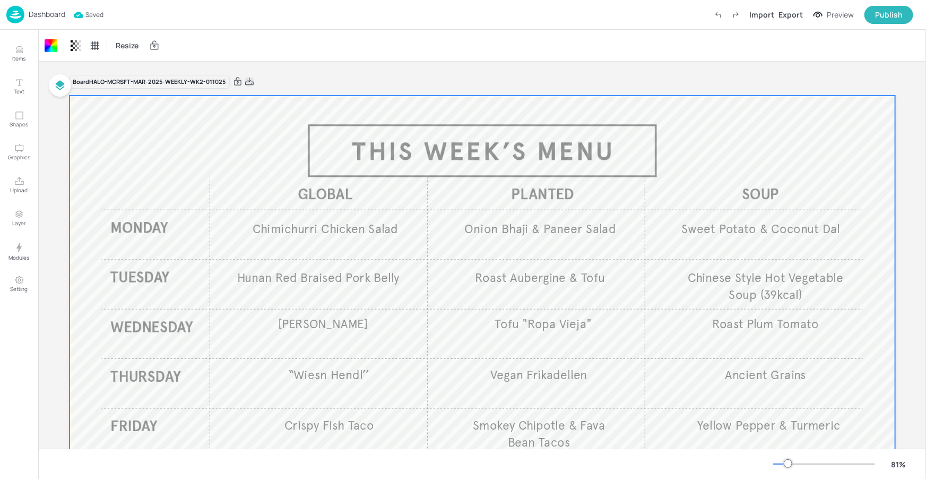
click at [245, 80] on icon at bounding box center [250, 81] width 10 height 11
